Goal: Check status: Check status

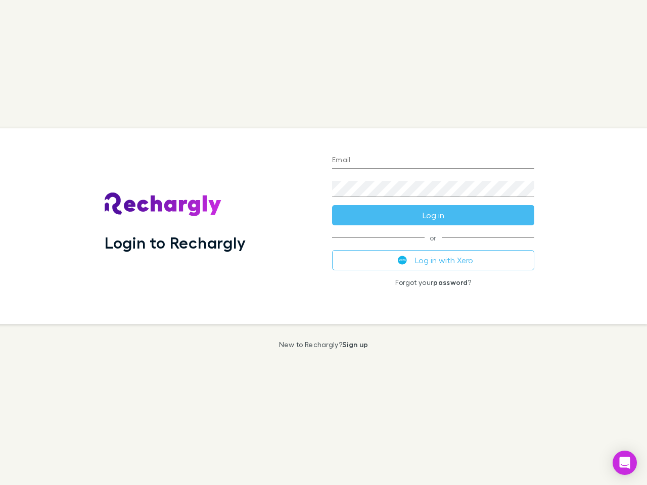
click at [324, 243] on div "Login to Rechargly" at bounding box center [211, 226] width 228 height 196
click at [433, 161] on input "Email" at bounding box center [433, 161] width 202 height 16
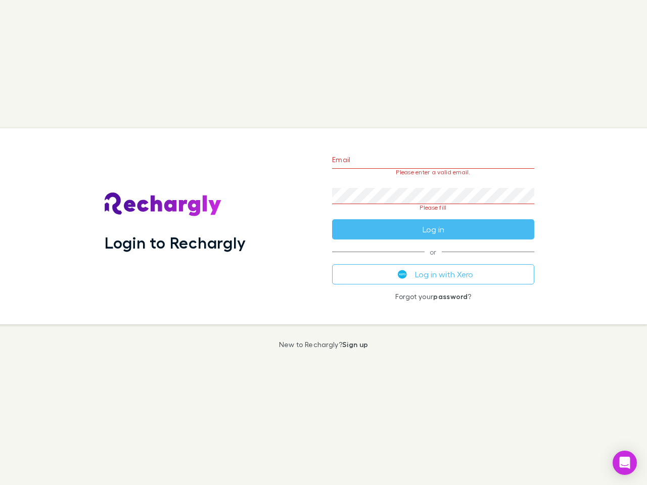
click at [433, 215] on form "Email Please enter a valid email. Password Please fill Log in" at bounding box center [433, 192] width 202 height 95
click at [433, 260] on div "Email Please enter a valid email. Password Please fill Log in or Log in with Xe…" at bounding box center [433, 226] width 218 height 196
click at [625, 463] on icon "Open Intercom Messenger" at bounding box center [625, 463] width 11 height 12
